Goal: Check status: Check status

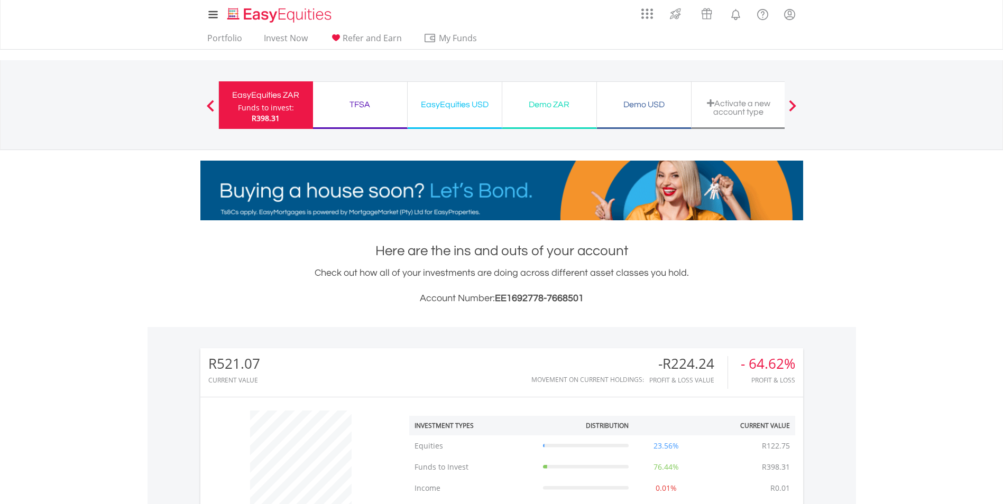
scroll to position [101, 201]
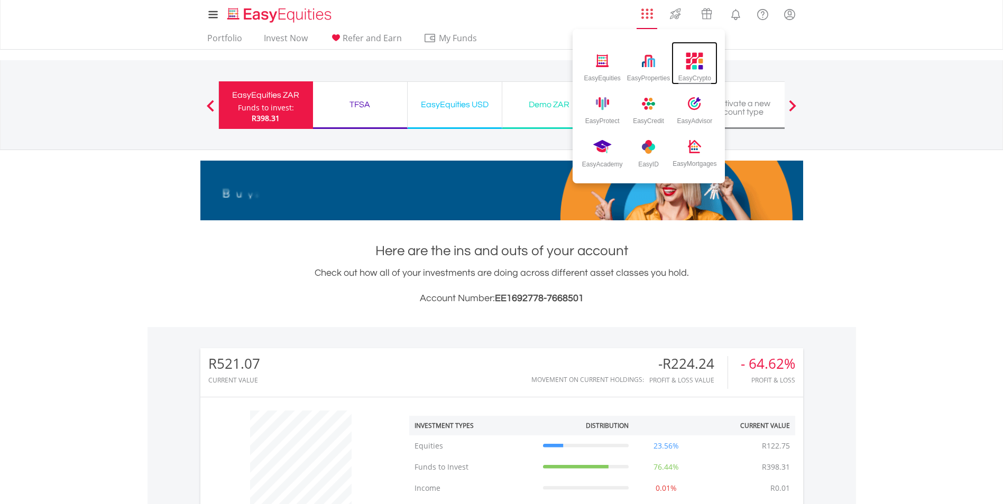
click at [693, 60] on img at bounding box center [694, 60] width 17 height 17
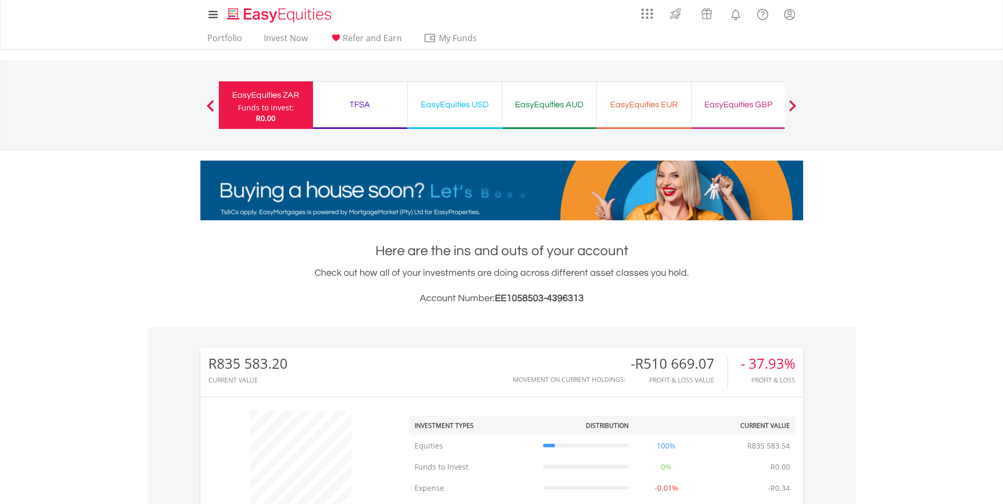
scroll to position [101, 201]
click at [470, 107] on div "EasyEquities USD" at bounding box center [454, 104] width 81 height 15
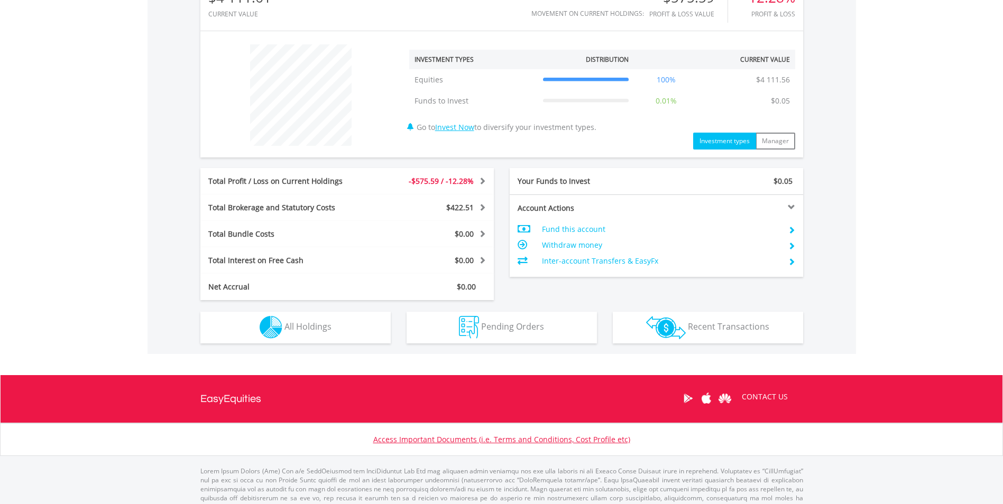
scroll to position [390, 0]
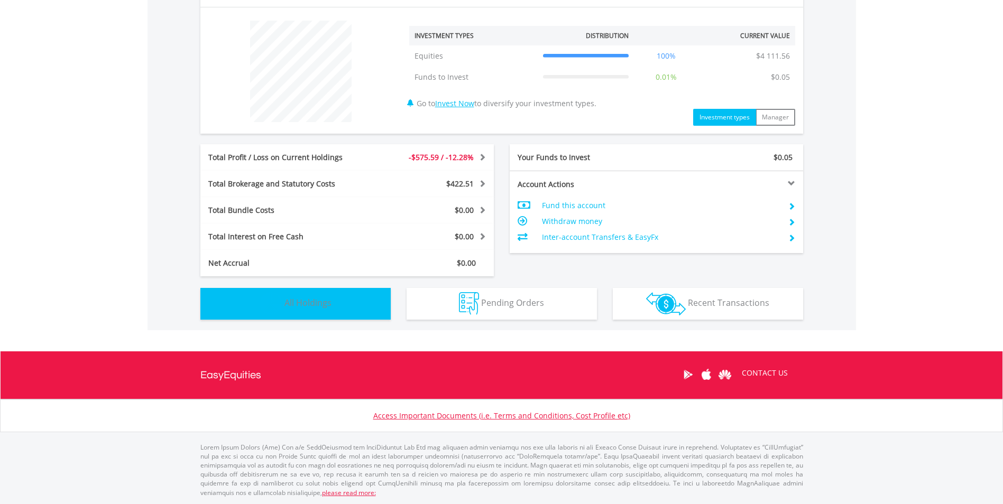
click at [321, 303] on span "All Holdings" at bounding box center [307, 303] width 47 height 12
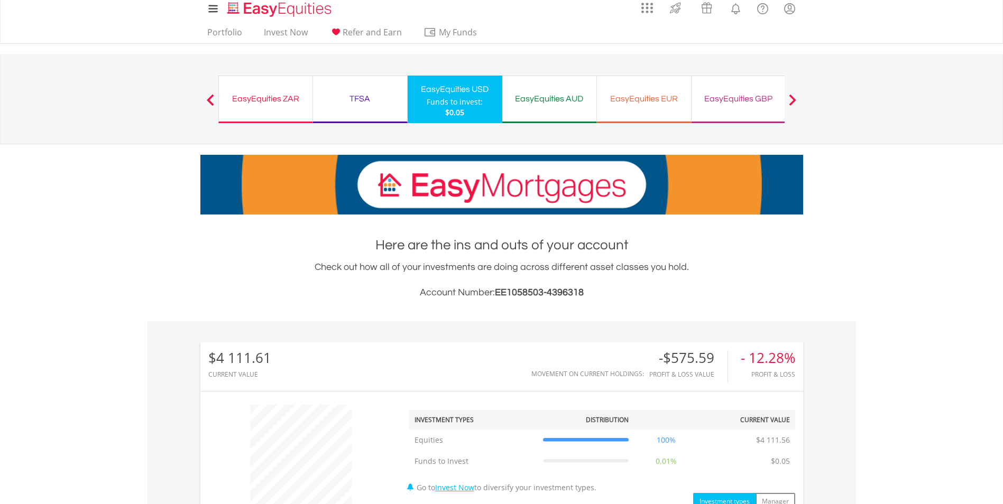
scroll to position [0, 0]
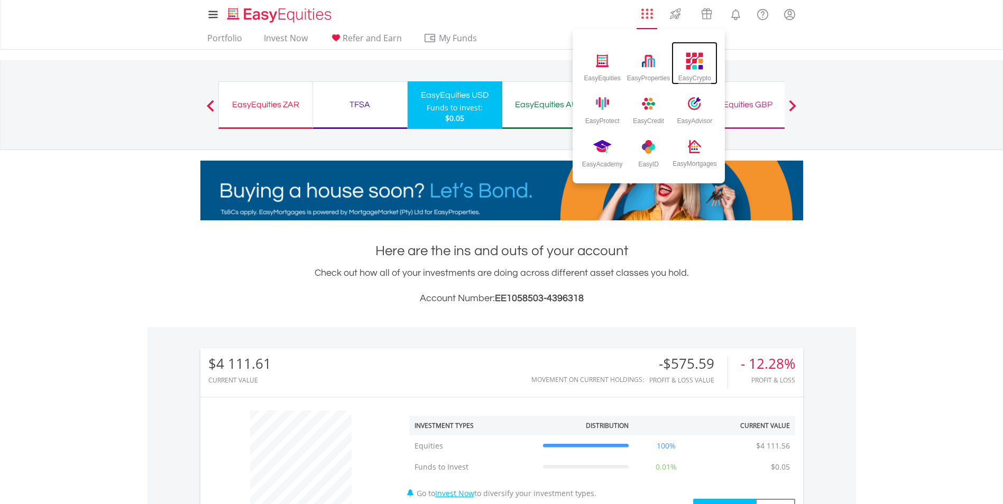
click at [689, 60] on img at bounding box center [694, 60] width 17 height 17
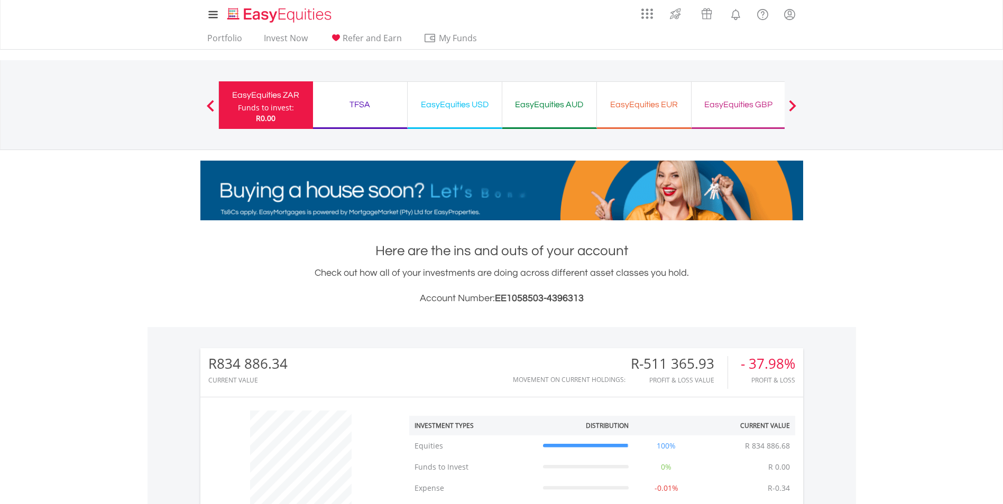
scroll to position [101, 201]
click at [451, 100] on div "EasyEquities USD" at bounding box center [454, 104] width 81 height 15
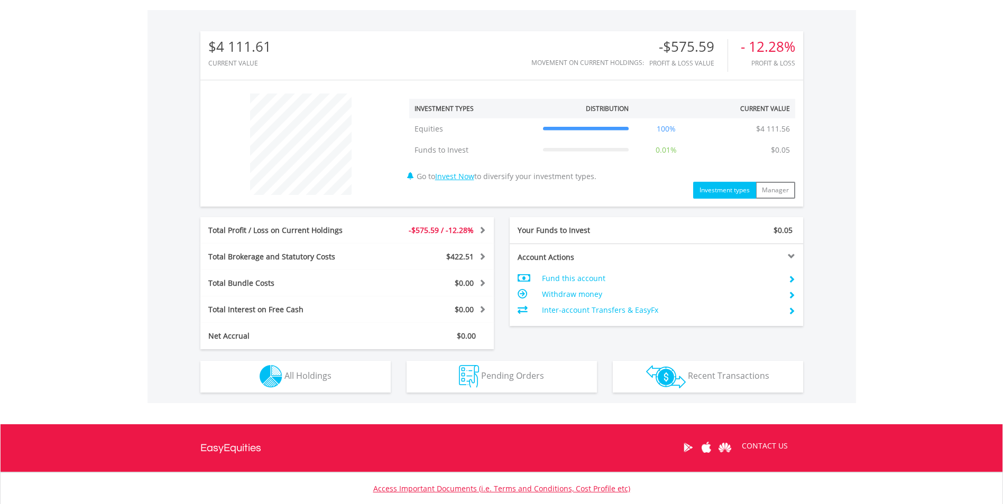
scroll to position [345, 0]
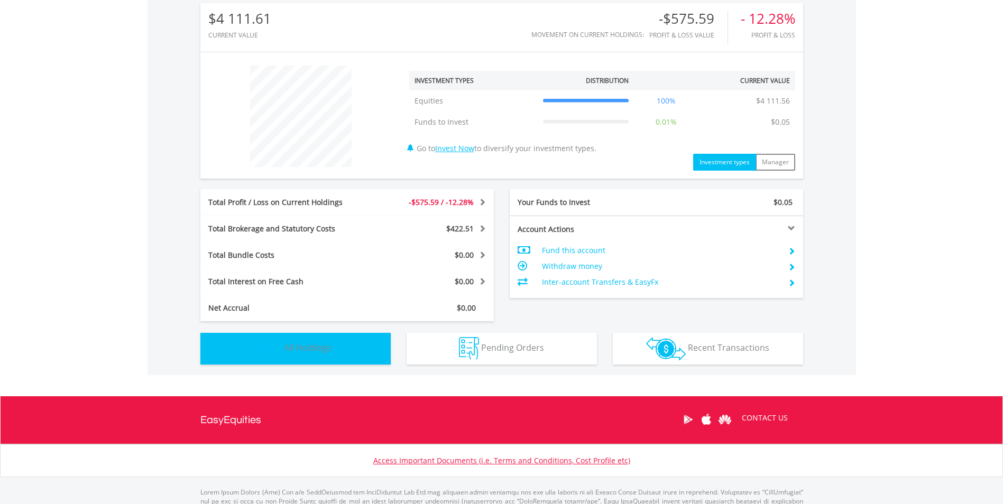
click at [309, 345] on span "All Holdings" at bounding box center [307, 348] width 47 height 12
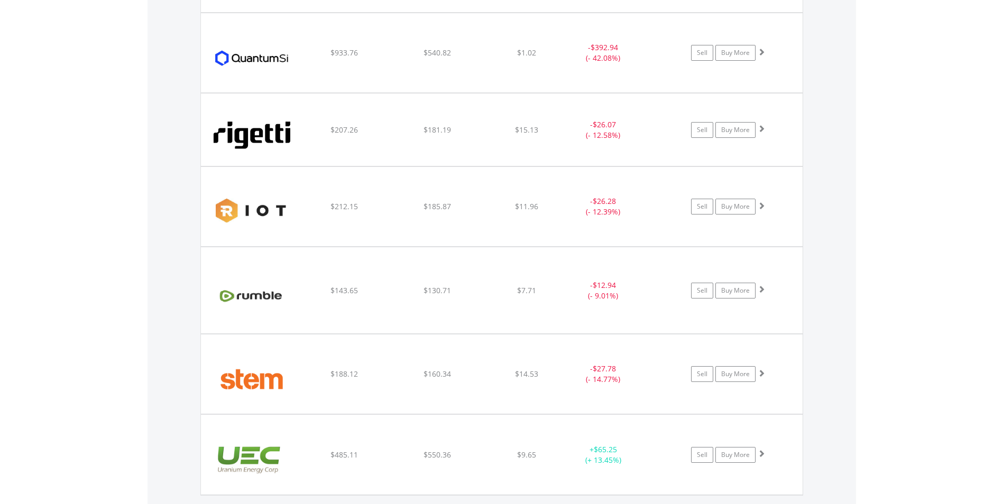
scroll to position [1439, 0]
